Goal: Task Accomplishment & Management: Manage account settings

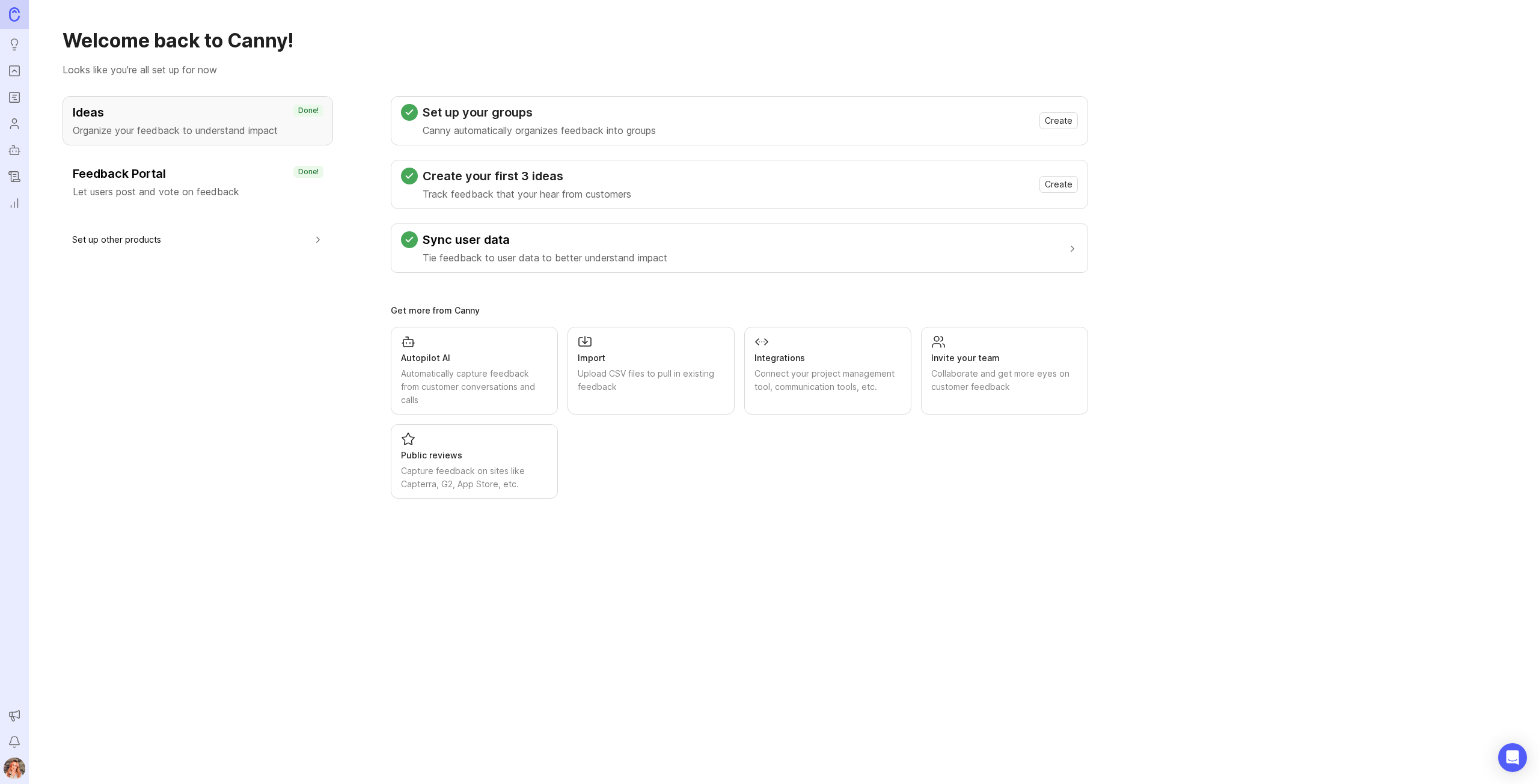
click at [244, 120] on h3 "Ideas" at bounding box center [197, 112] width 250 height 17
drag, startPoint x: 94, startPoint y: 137, endPoint x: 128, endPoint y: 127, distance: 35.4
click at [94, 137] on div "Ideas Organize your feedback to understand impact Done!" at bounding box center [198, 121] width 270 height 50
click at [2, 43] on ul "Ideas Portal Roadmaps Users Autopilot Changelog Reporting" at bounding box center [15, 107] width 29 height 214
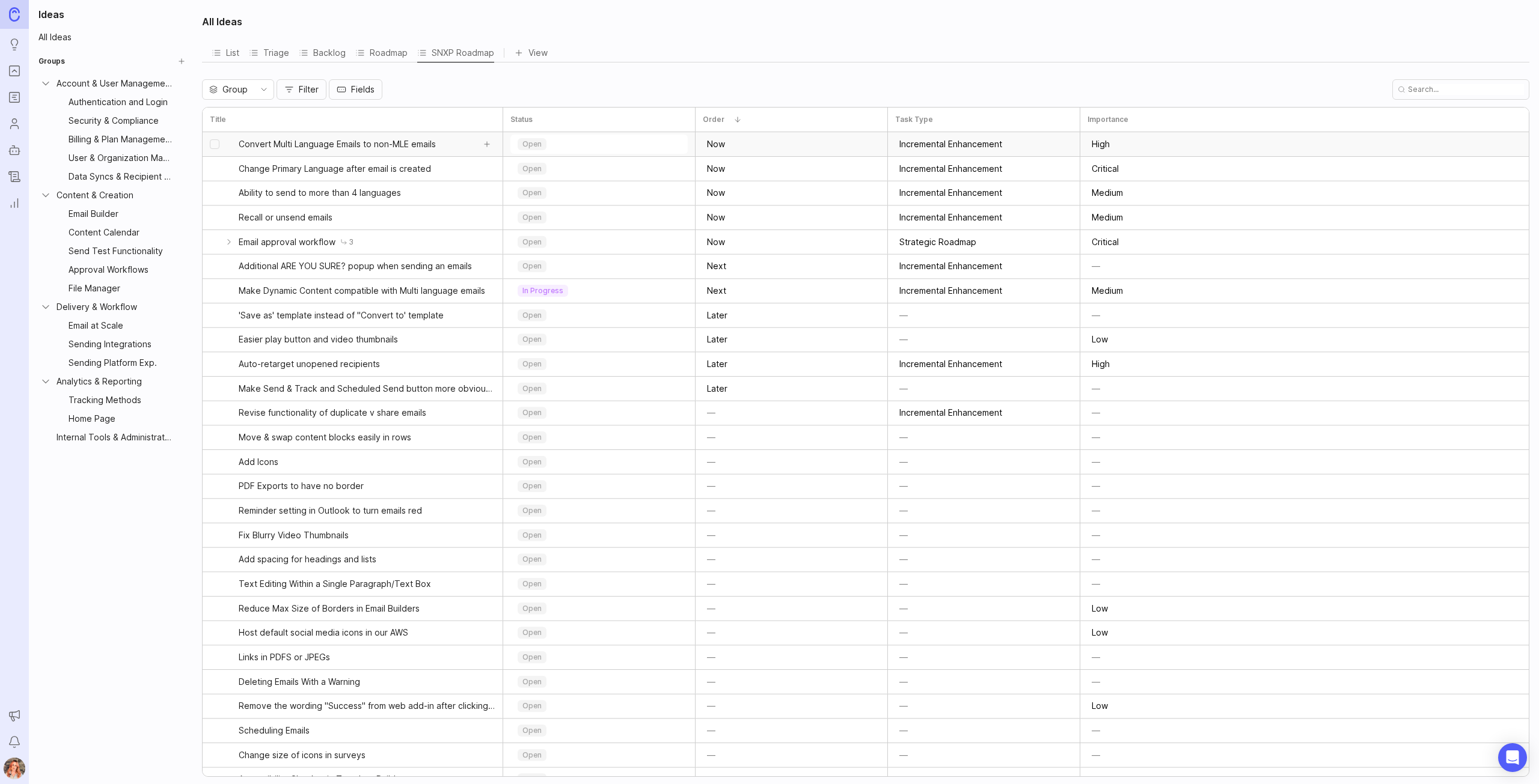
click at [434, 148] on span "Convert Multi Language Emails to non-MLE emails" at bounding box center [337, 144] width 197 height 12
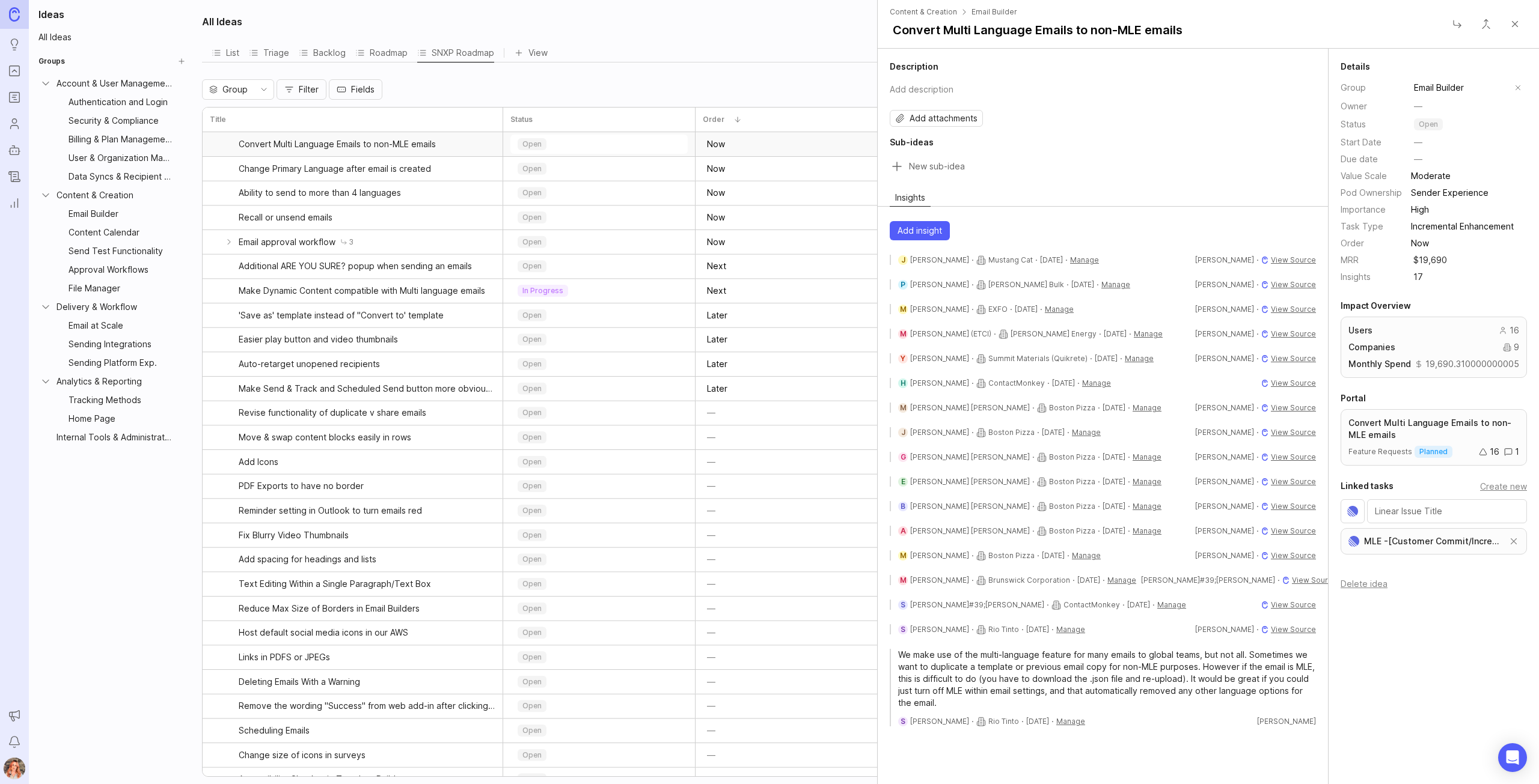
click at [1425, 121] on p "open" at bounding box center [1427, 124] width 19 height 10
click at [1434, 184] on p "planned" at bounding box center [1434, 182] width 28 height 10
click at [921, 224] on span "Add insight" at bounding box center [920, 231] width 44 height 12
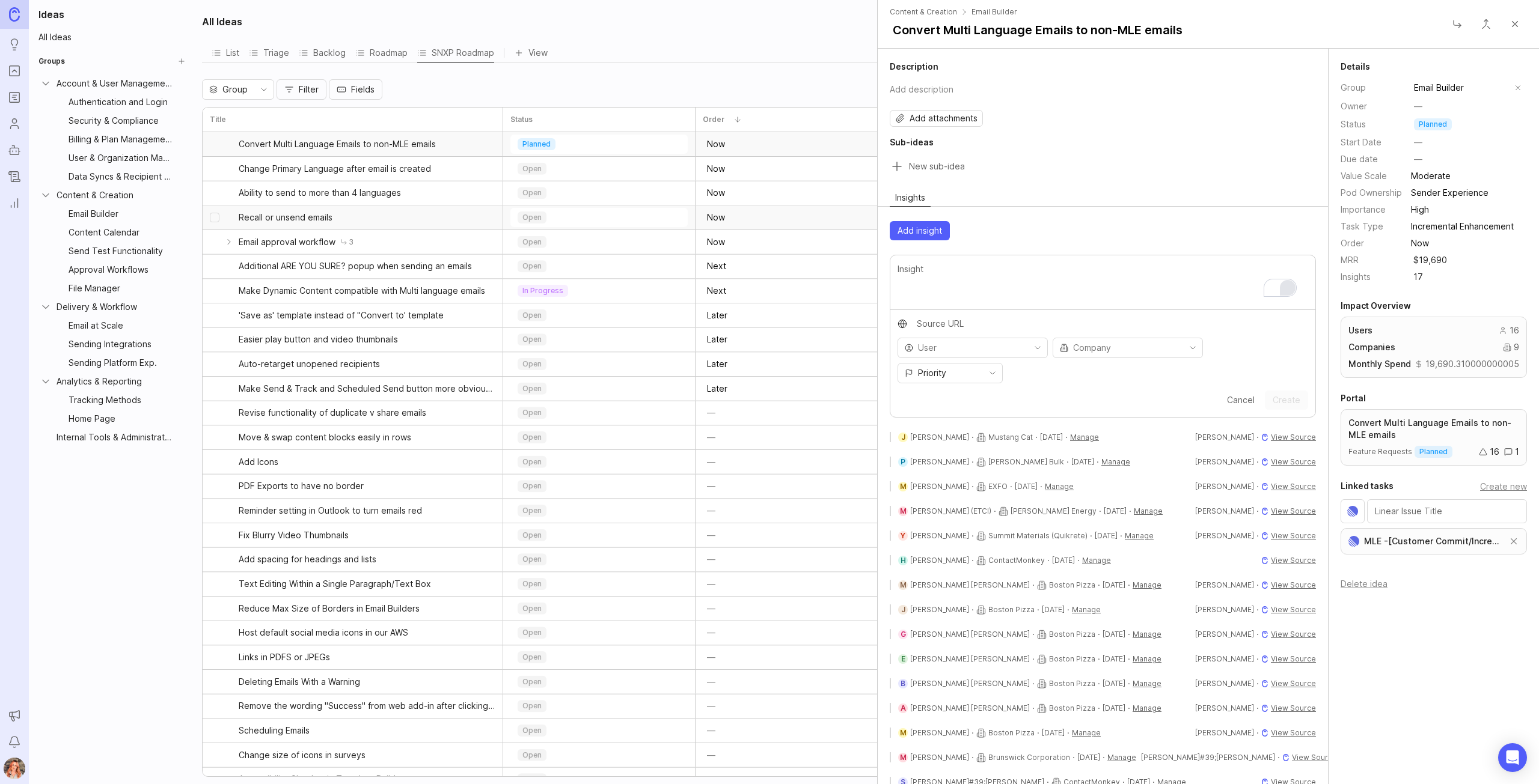
drag, startPoint x: 1290, startPoint y: 289, endPoint x: 846, endPoint y: 223, distance: 448.9
click at [1271, 433] on span "View Source" at bounding box center [1293, 437] width 45 height 9
click at [1105, 345] on input "toggle menu" at bounding box center [1127, 347] width 108 height 13
type input "s"
click at [1079, 368] on span "Opella" at bounding box center [1074, 367] width 26 height 13
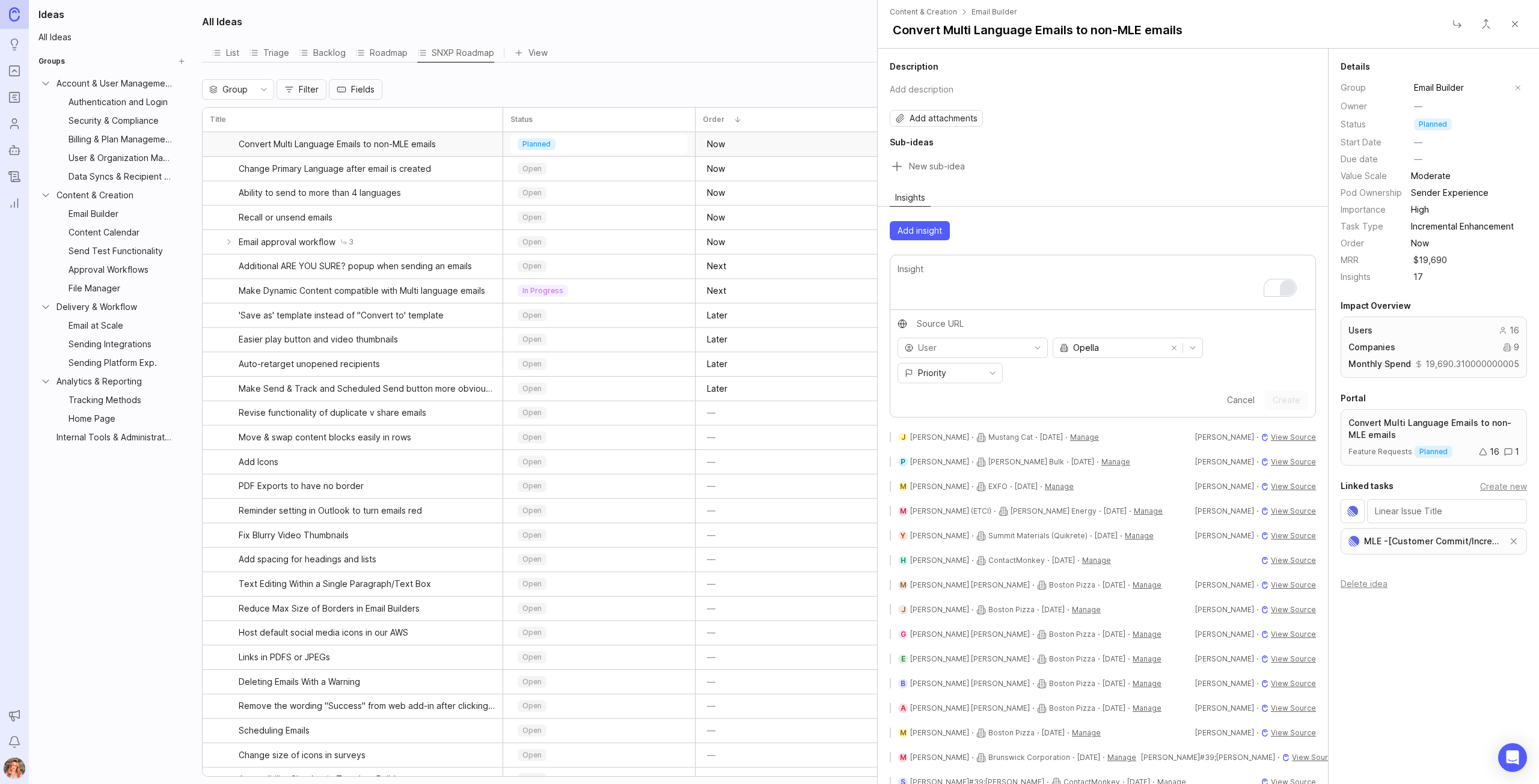
type input "Opella"
click at [930, 376] on div "Priority" at bounding box center [940, 373] width 85 height 19
click at [962, 426] on span "Must have" at bounding box center [936, 432] width 60 height 13
click at [1102, 391] on div "Cancel Create" at bounding box center [1102, 404] width 425 height 27
click at [943, 282] on textarea "To enrich screen reader interactions, please activate Accessibility in Grammarl…" at bounding box center [1102, 282] width 410 height 40
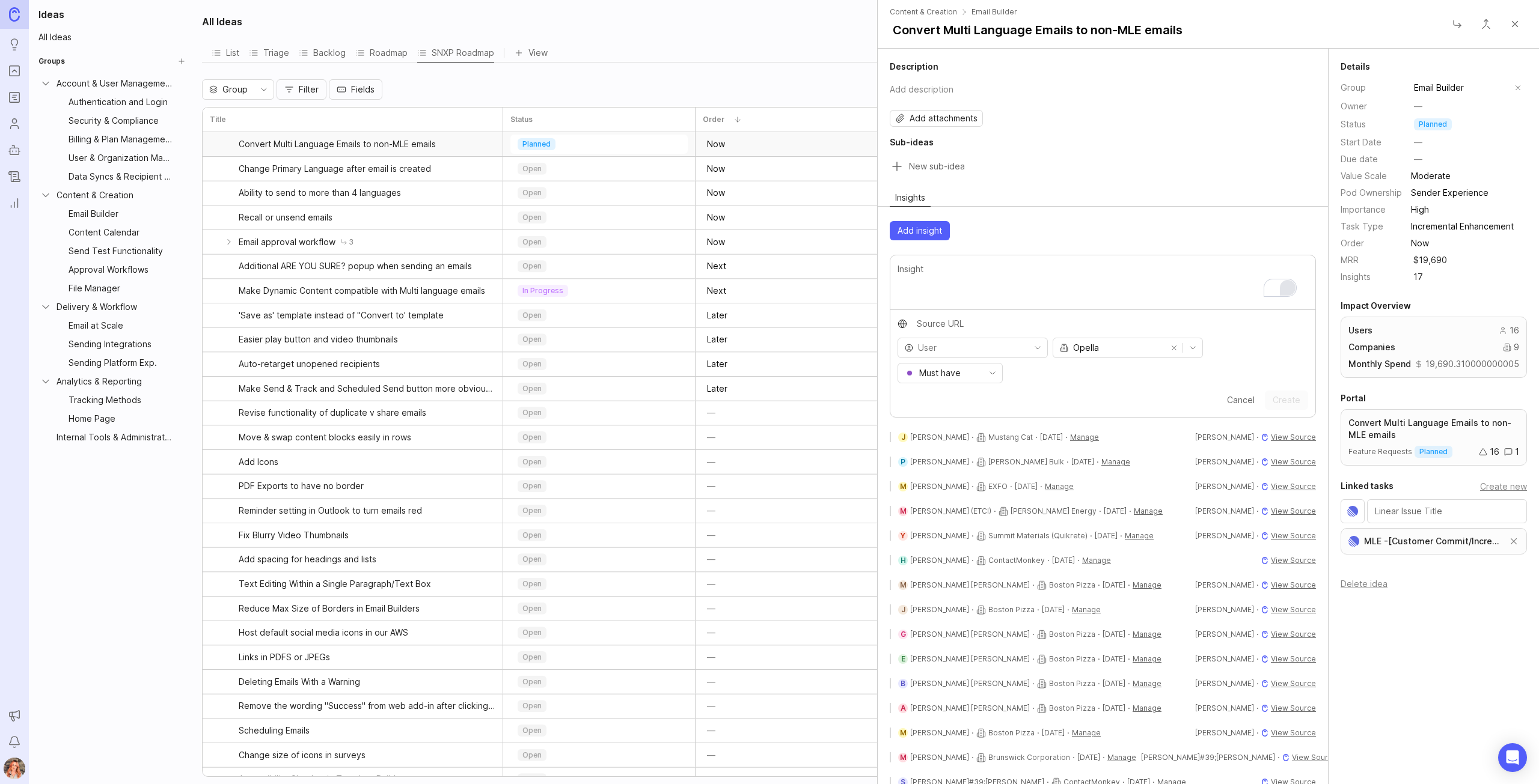
click at [382, 50] on div "Roadmap" at bounding box center [381, 53] width 52 height 17
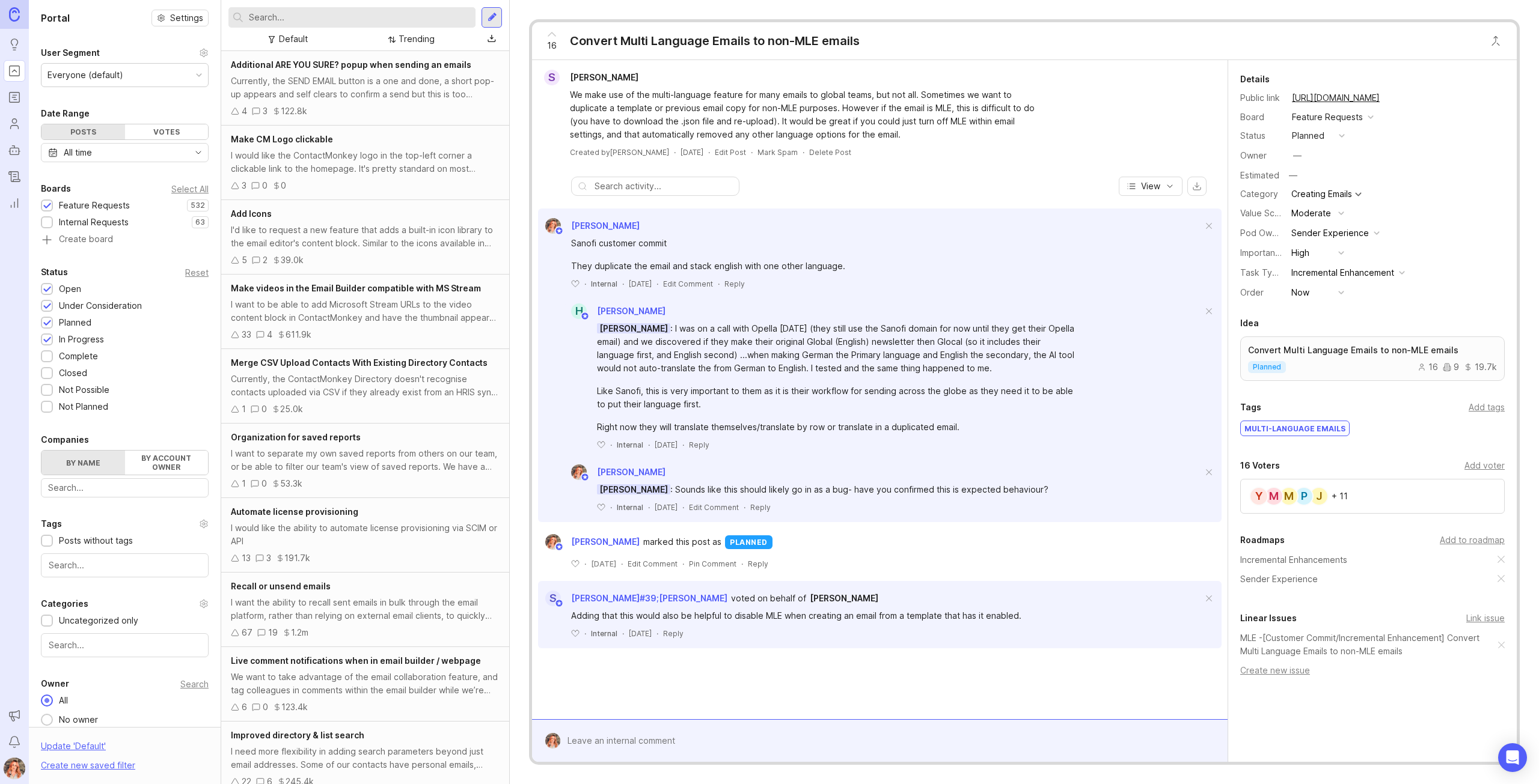
drag, startPoint x: 18, startPoint y: 150, endPoint x: 577, endPoint y: 160, distance: 559.1
click at [18, 149] on rect "Autopilot" at bounding box center [15, 151] width 9 height 7
